Goal: Information Seeking & Learning: Learn about a topic

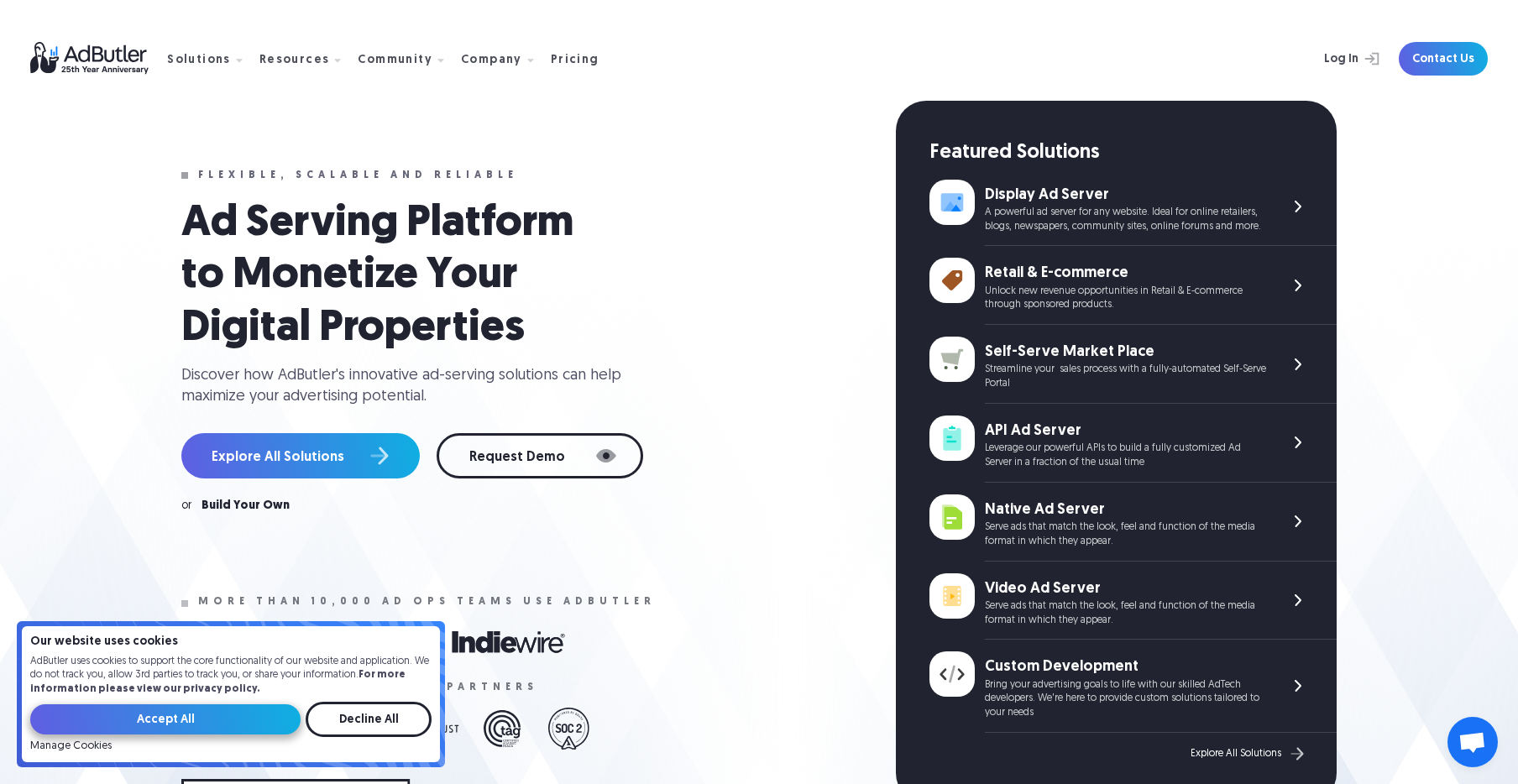
click at [200, 720] on input "Accept All" at bounding box center [165, 719] width 270 height 30
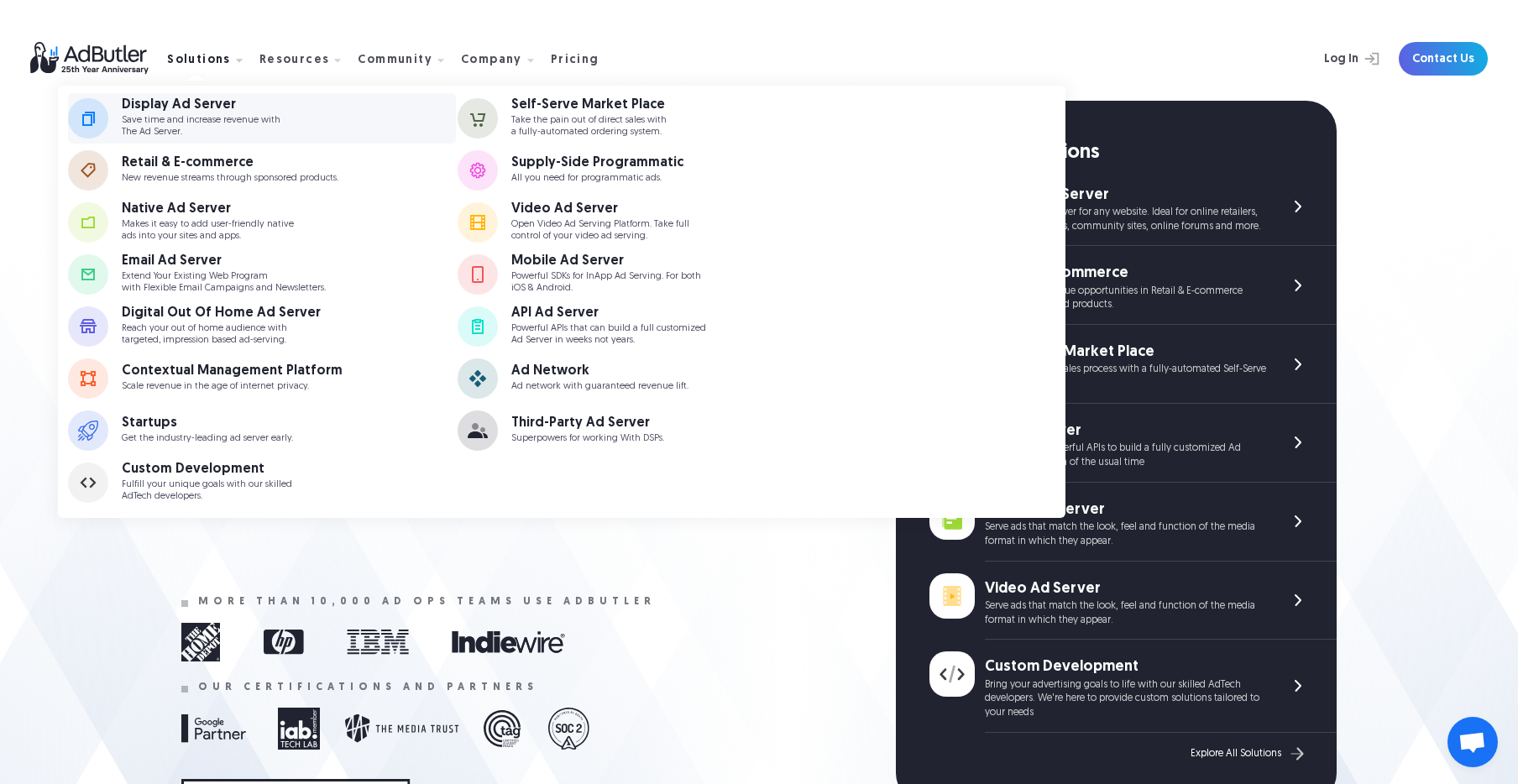
click at [184, 115] on p "Save time and increase revenue with The Ad Server." at bounding box center [201, 126] width 159 height 22
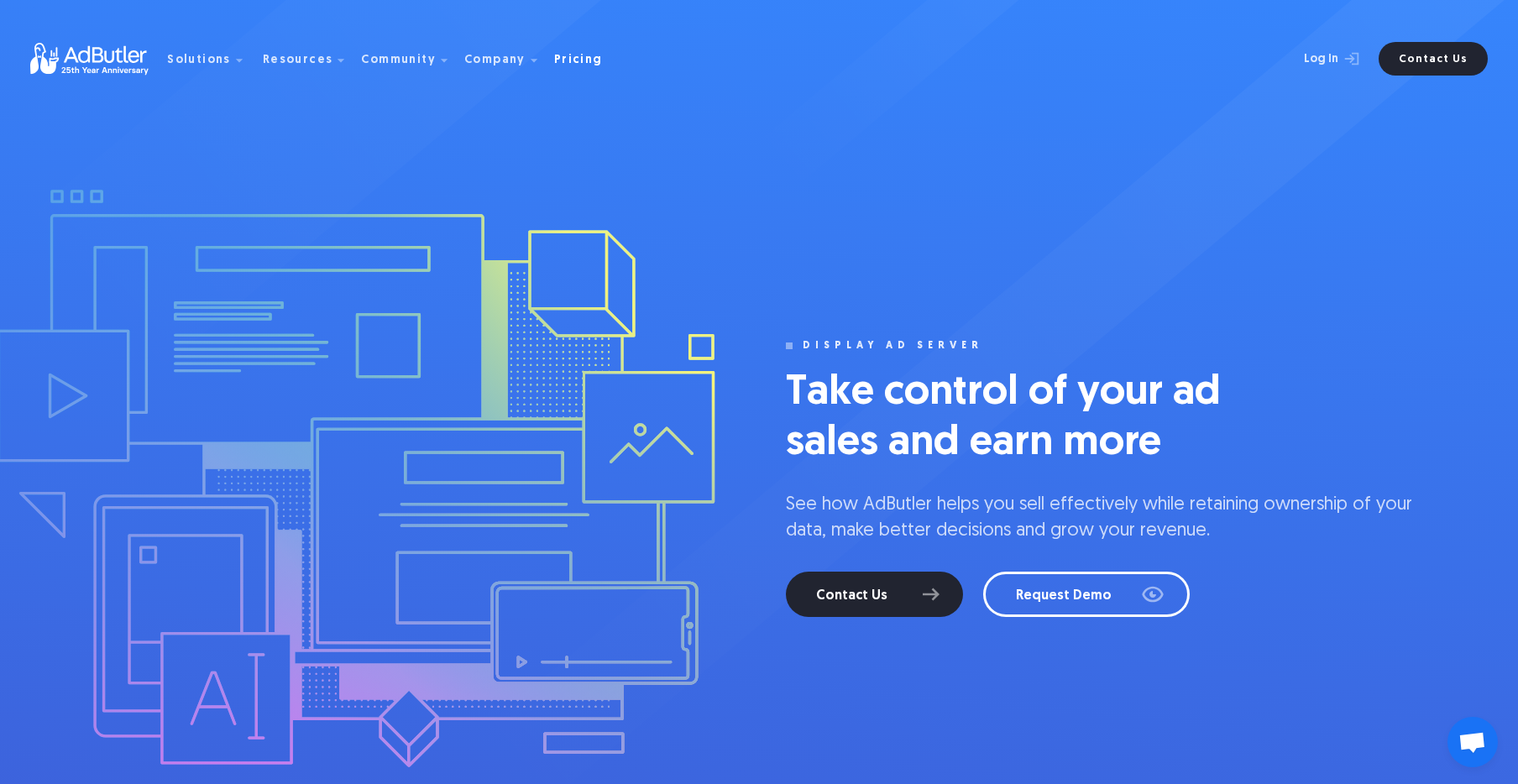
click at [565, 62] on div "Pricing" at bounding box center [578, 61] width 49 height 12
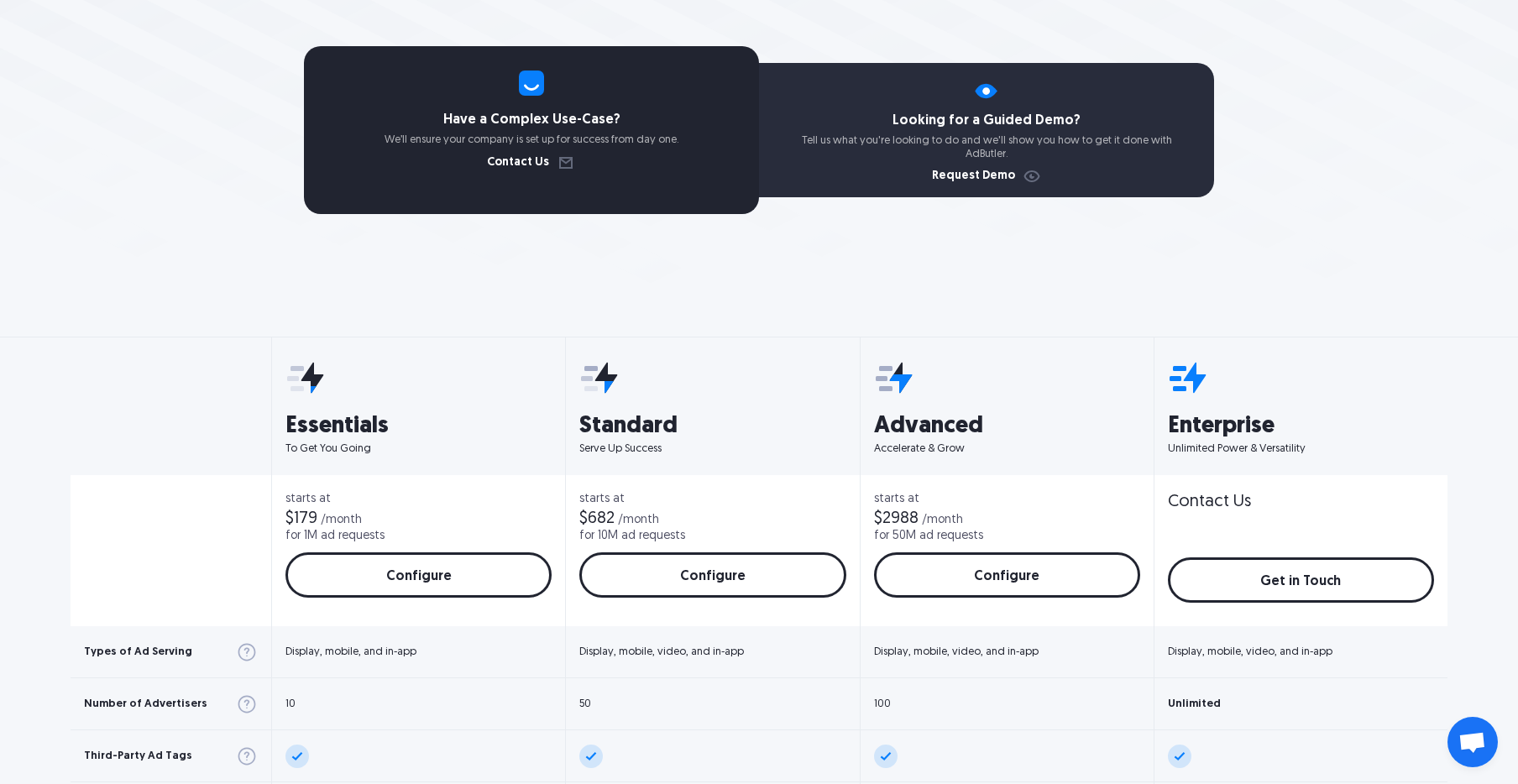
scroll to position [429, 0]
